Goal: Information Seeking & Learning: Find specific fact

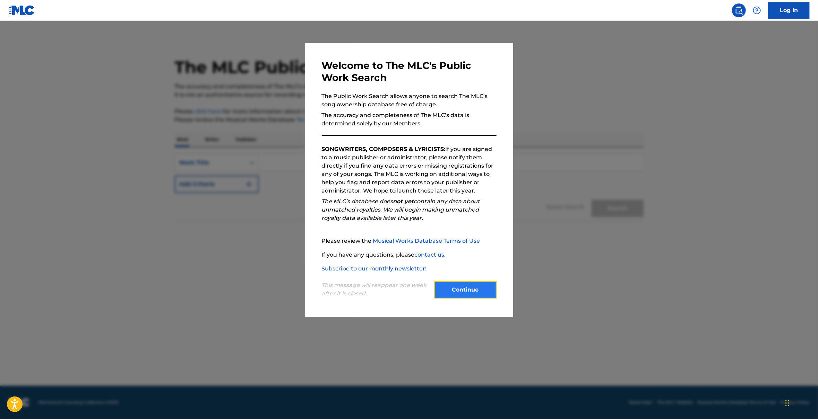
click at [476, 293] on button "Continue" at bounding box center [465, 289] width 62 height 17
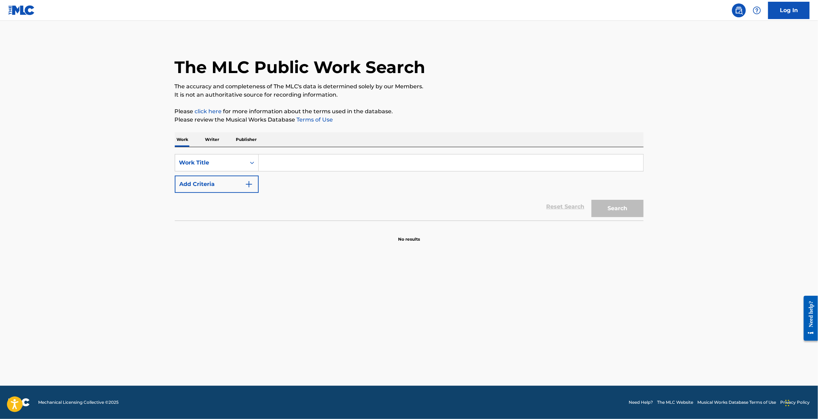
click at [272, 162] on input "Search Form" at bounding box center [451, 163] width 384 height 17
type input "creep"
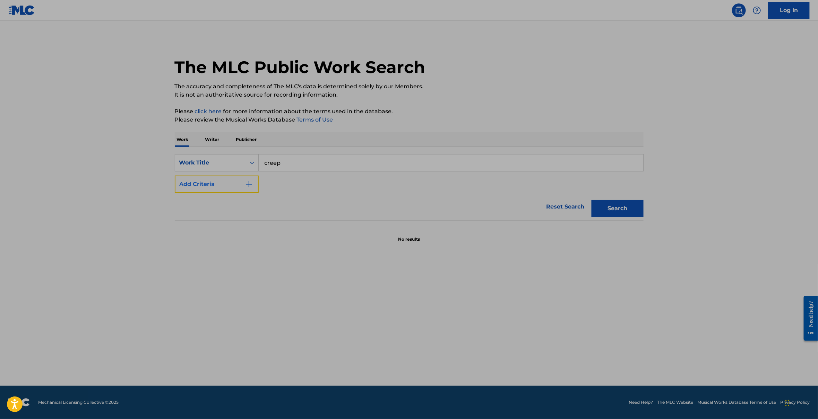
click at [194, 176] on button "Add Criteria" at bounding box center [217, 184] width 84 height 17
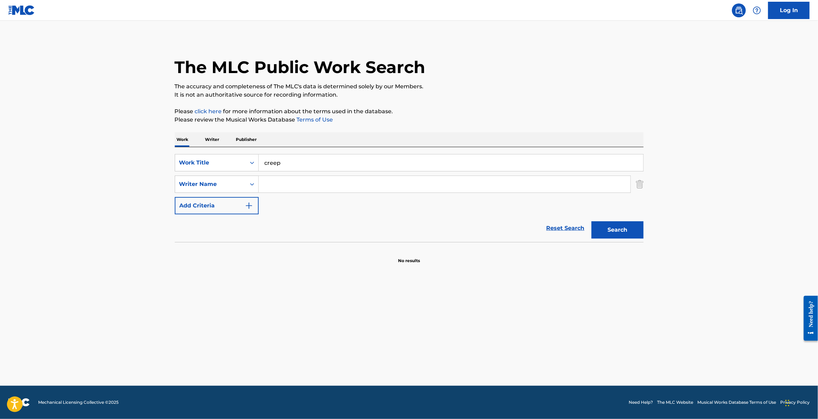
click at [286, 188] on input "Search Form" at bounding box center [445, 184] width 372 height 17
paste input "[PERSON_NAME]"
type input "[PERSON_NAME]"
click at [632, 231] on button "Search" at bounding box center [617, 230] width 52 height 17
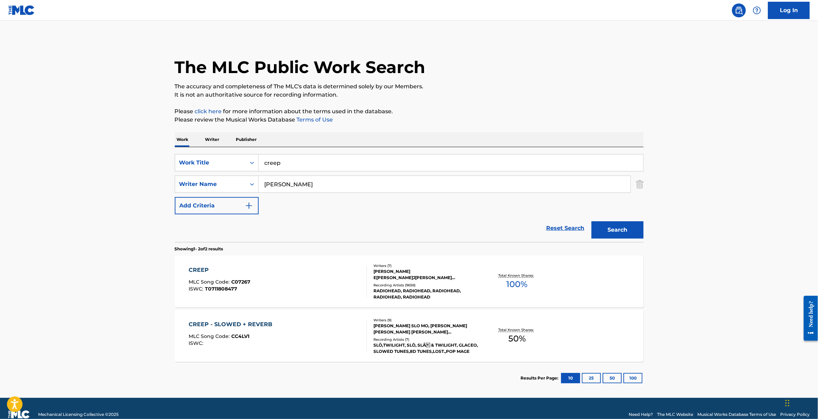
click at [201, 268] on div "CREEP" at bounding box center [220, 270] width 62 height 8
